Goal: Find specific page/section: Find specific page/section

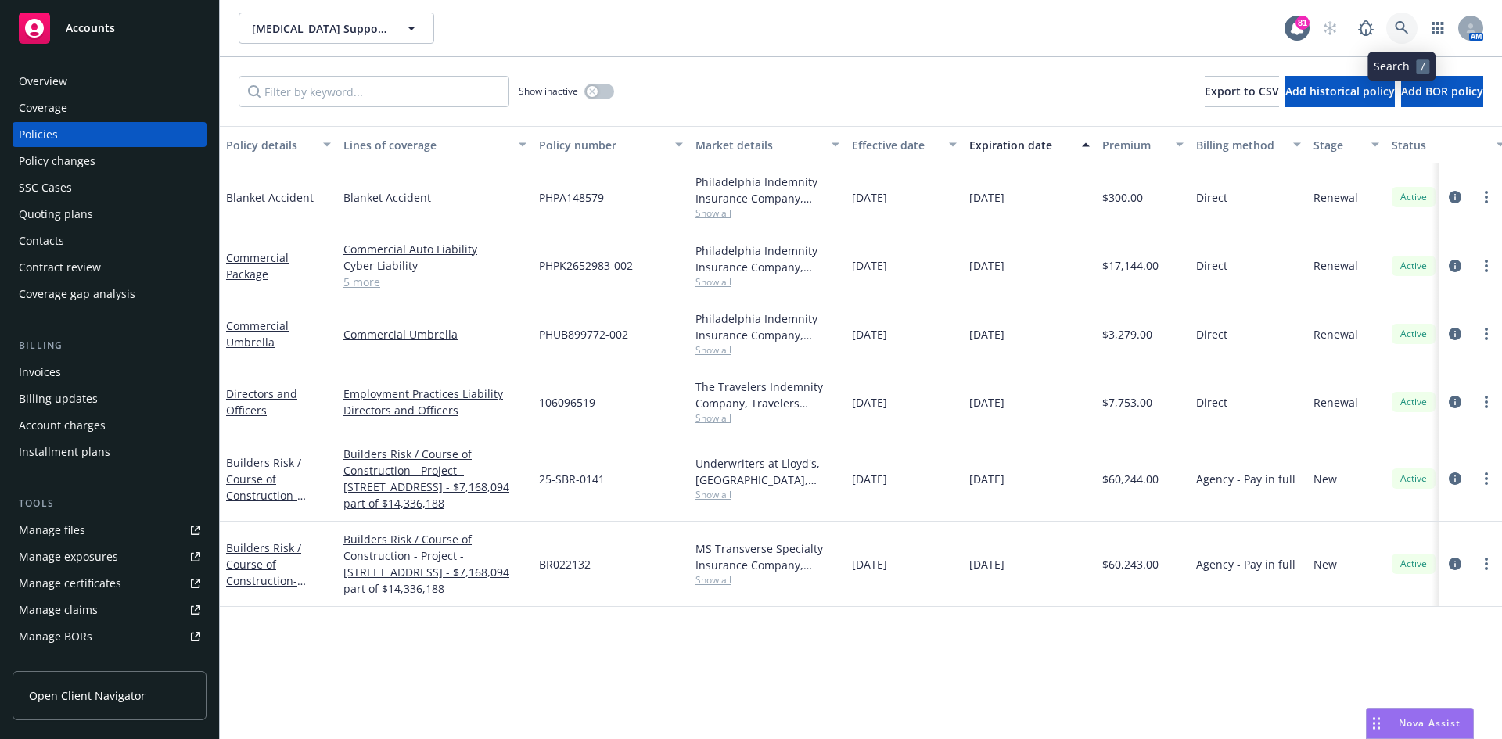
click at [1410, 31] on link at bounding box center [1401, 28] width 31 height 31
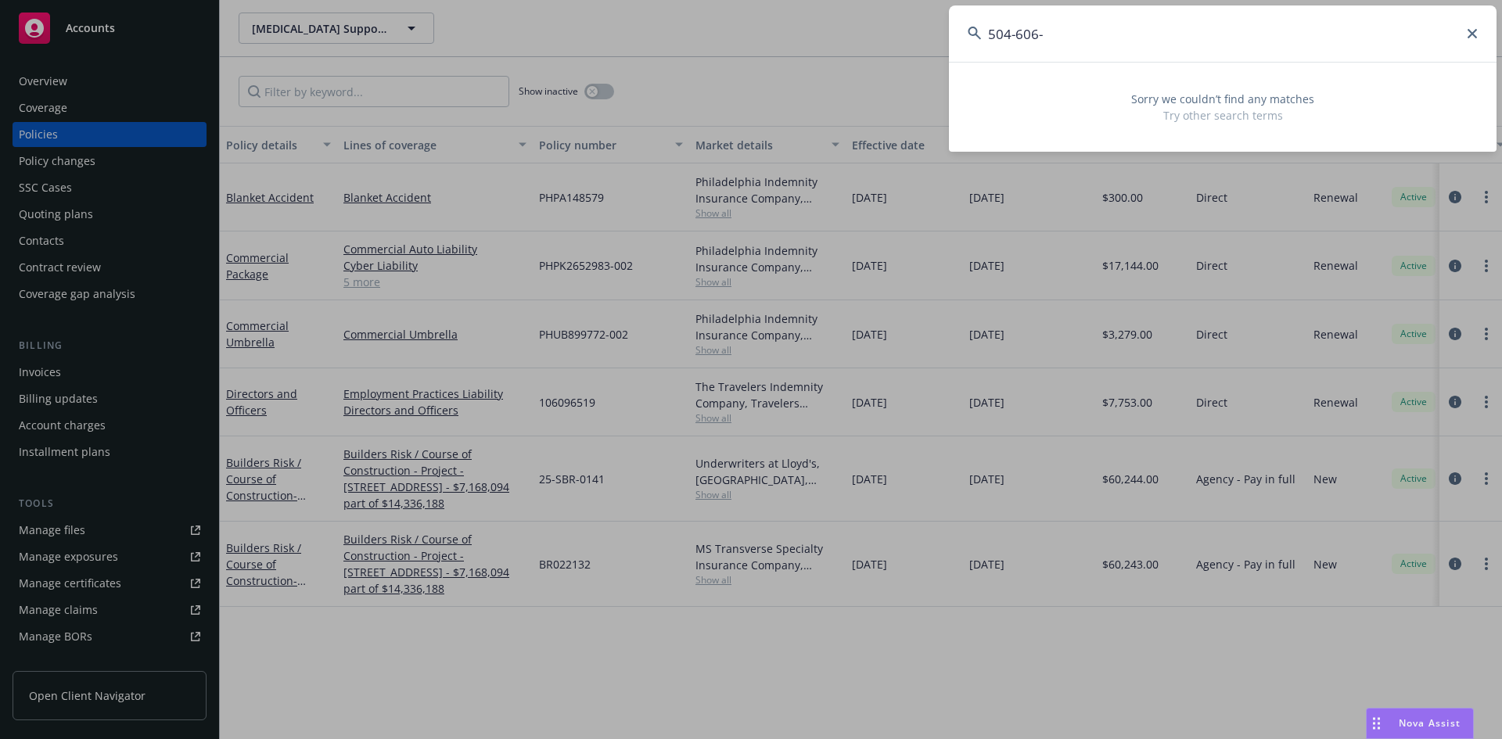
click at [1125, 35] on input "504-606-" at bounding box center [1223, 33] width 548 height 56
type input "[PHONE_NUMBER]"
click at [1477, 34] on input "[PHONE_NUMBER]" at bounding box center [1223, 33] width 548 height 56
click at [1472, 32] on icon at bounding box center [1472, 33] width 9 height 9
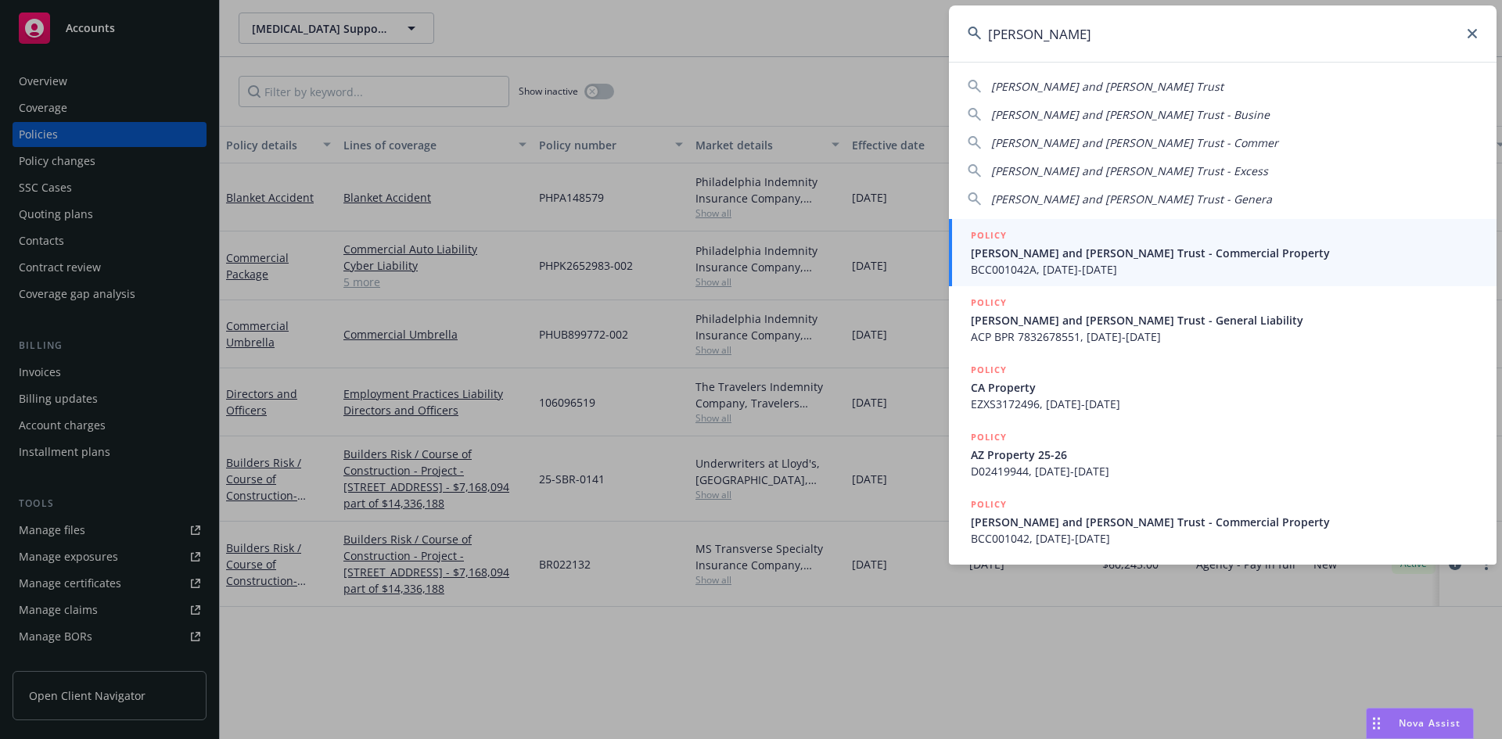
type input "[PERSON_NAME]"
click at [997, 233] on h5 "POLICY" at bounding box center [989, 236] width 36 height 16
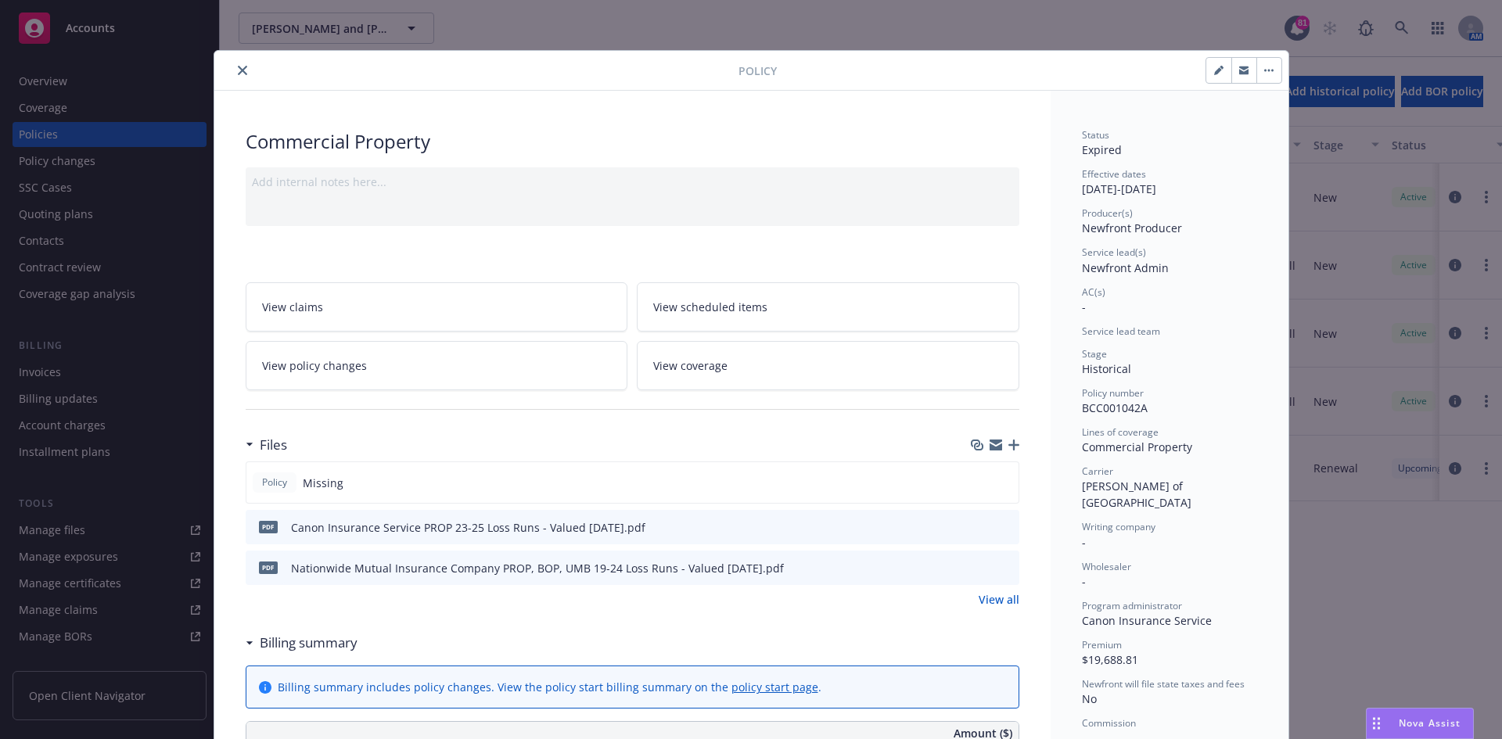
click at [238, 70] on icon "close" at bounding box center [242, 70] width 9 height 9
